Goal: Task Accomplishment & Management: Manage account settings

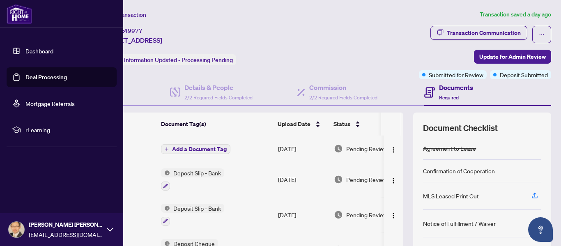
click at [25, 74] on link "Deal Processing" at bounding box center [45, 77] width 41 height 7
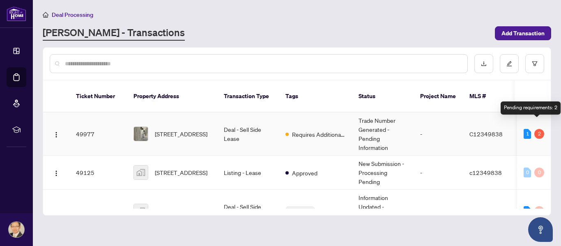
click at [540, 129] on div "2" at bounding box center [539, 134] width 10 height 10
click at [359, 128] on td "Trade Number Generated - Pending Information" at bounding box center [383, 134] width 62 height 43
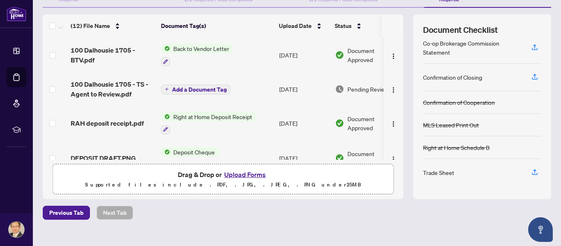
scroll to position [92, 0]
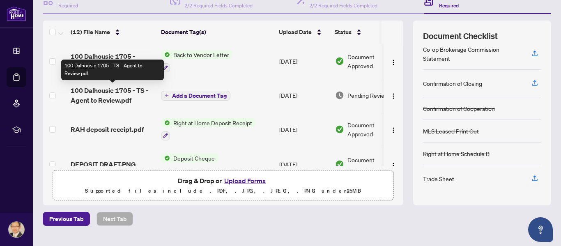
click at [121, 92] on span "100 Dalhousie 1705 - TS - Agent to Review.pdf" at bounding box center [113, 95] width 84 height 20
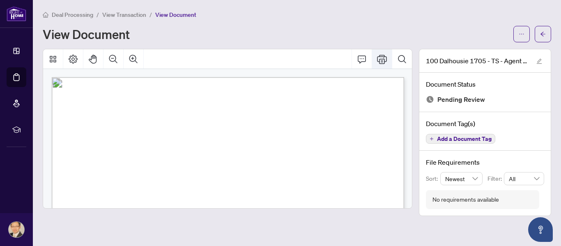
click at [381, 61] on icon "Print" at bounding box center [382, 59] width 10 height 10
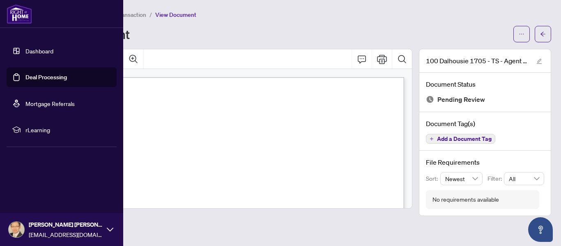
click at [37, 78] on link "Deal Processing" at bounding box center [45, 77] width 41 height 7
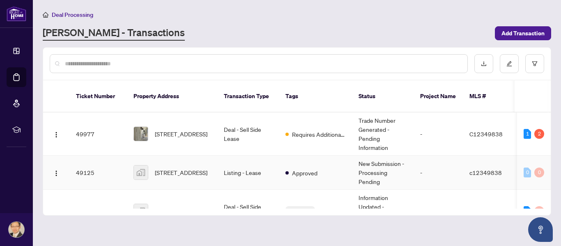
scroll to position [4, 0]
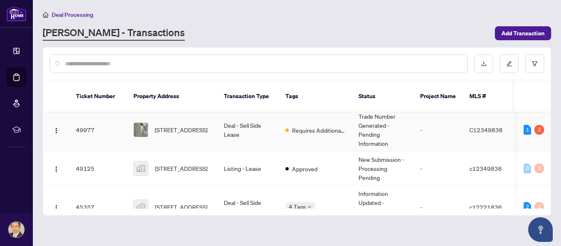
click at [88, 123] on td "49977" at bounding box center [98, 129] width 58 height 43
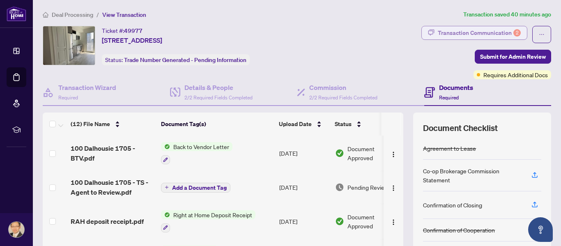
click at [483, 33] on div "Transaction Communication 2" at bounding box center [479, 32] width 83 height 13
type textarea "**********"
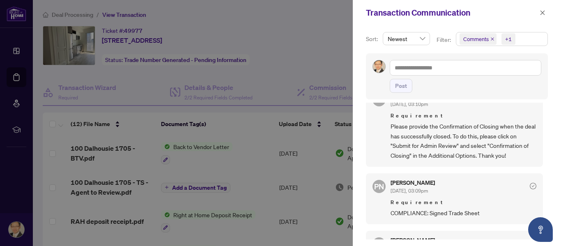
scroll to position [2, 0]
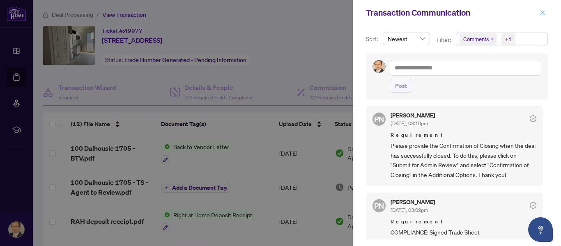
click at [542, 13] on icon "close" at bounding box center [543, 12] width 5 height 5
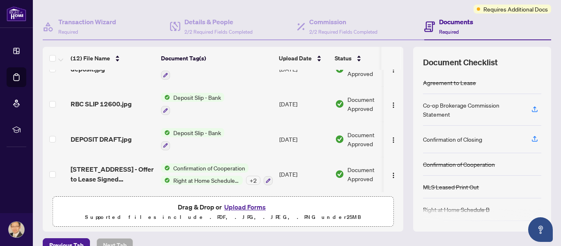
scroll to position [103, 0]
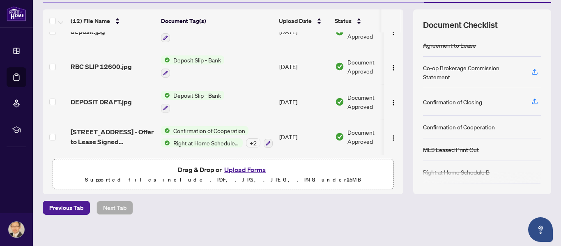
click at [233, 170] on button "Upload Forms" at bounding box center [245, 169] width 46 height 11
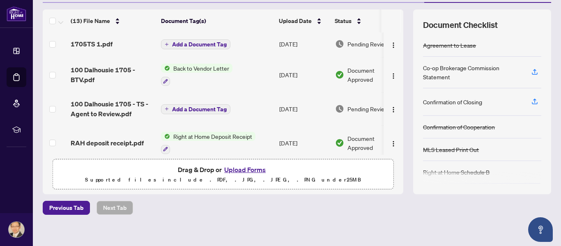
scroll to position [0, 0]
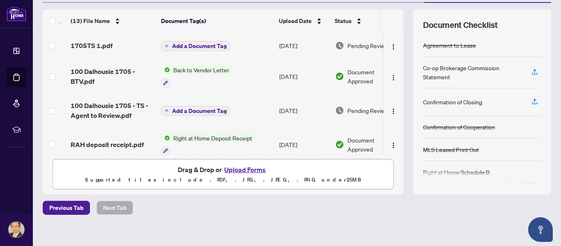
click at [168, 48] on button "Add a Document Tag" at bounding box center [195, 46] width 69 height 10
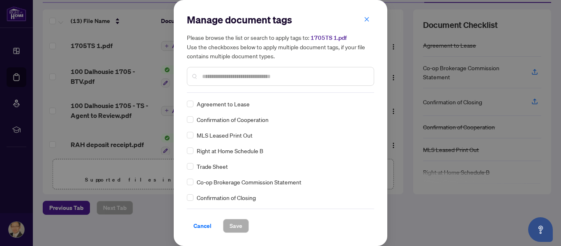
scroll to position [13, 0]
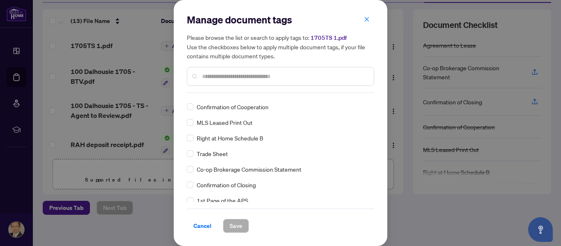
click at [221, 156] on span "Trade Sheet" at bounding box center [212, 153] width 31 height 9
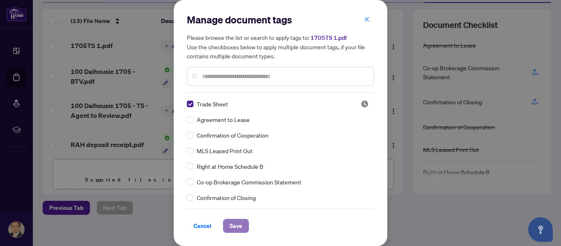
click at [245, 227] on button "Save" at bounding box center [236, 226] width 26 height 14
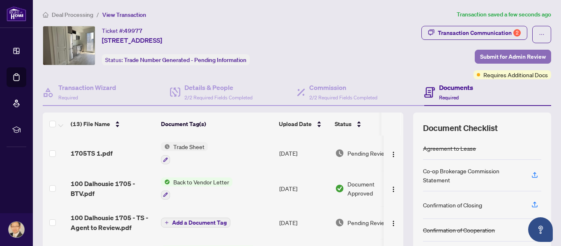
click at [494, 58] on span "Submit for Admin Review" at bounding box center [513, 56] width 66 height 13
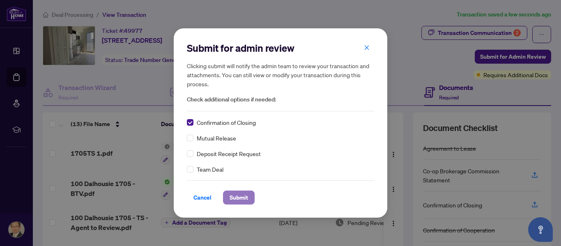
click at [243, 199] on span "Submit" at bounding box center [239, 197] width 18 height 13
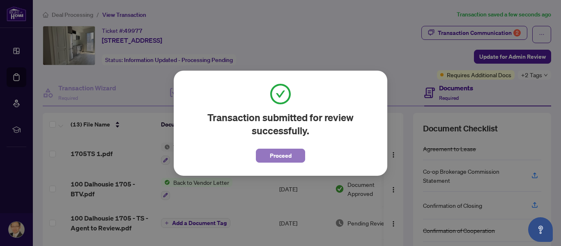
click at [273, 159] on span "Proceed" at bounding box center [281, 155] width 22 height 13
